Goal: Use online tool/utility: Utilize a website feature to perform a specific function

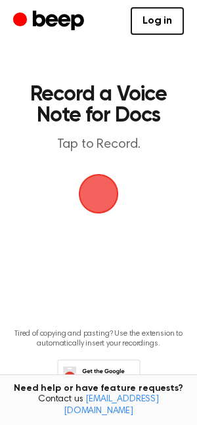
click at [104, 200] on span "button" at bounding box center [98, 193] width 37 height 37
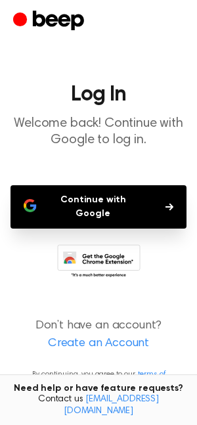
click at [104, 200] on button "Continue with Google" at bounding box center [99, 206] width 176 height 43
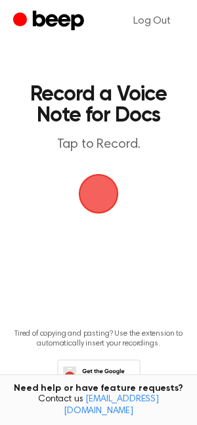
click at [100, 209] on span "button" at bounding box center [98, 193] width 37 height 37
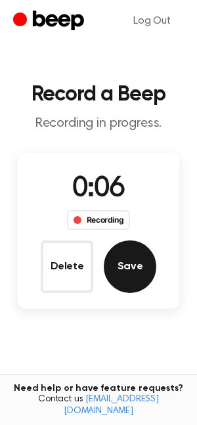
click at [123, 280] on button "Save" at bounding box center [130, 266] width 53 height 53
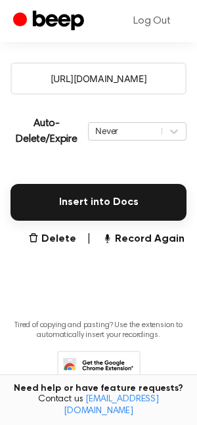
scroll to position [274, 0]
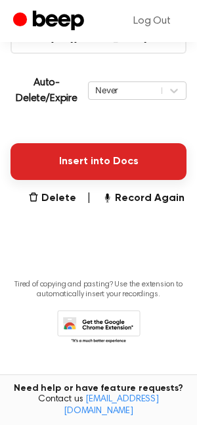
click at [93, 162] on button "Insert into Docs" at bounding box center [99, 161] width 176 height 37
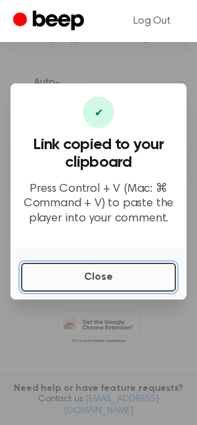
click at [121, 282] on button "Close" at bounding box center [98, 277] width 155 height 29
